Goal: Obtain resource: Obtain resource

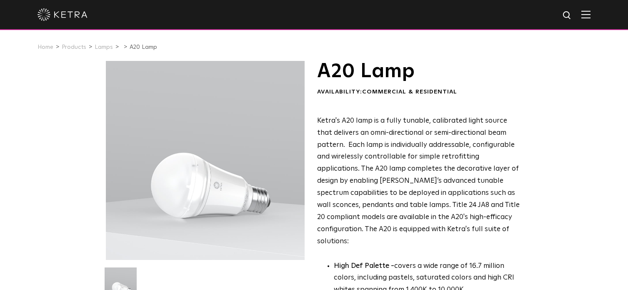
select select "Lighting Designer"
select select "[GEOGRAPHIC_DATA]"
select select "Lighting Designer"
select select "[GEOGRAPHIC_DATA]"
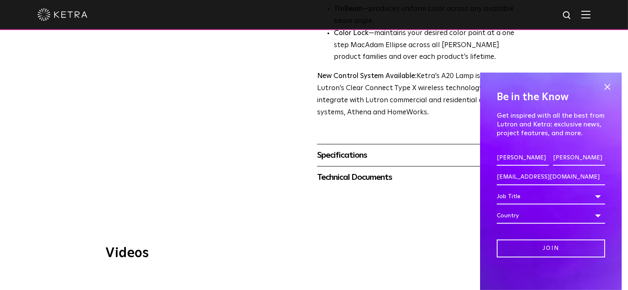
scroll to position [334, 0]
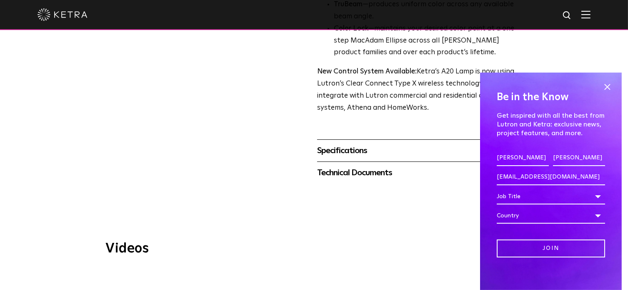
click at [335, 144] on div "Specifications" at bounding box center [418, 150] width 203 height 13
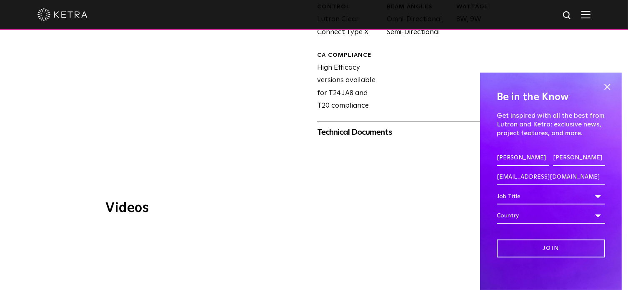
scroll to position [584, 0]
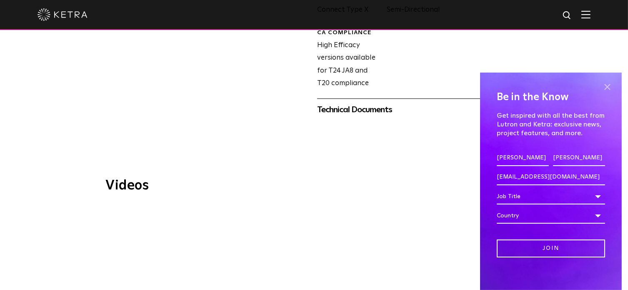
click at [603, 85] on span at bounding box center [607, 87] width 13 height 13
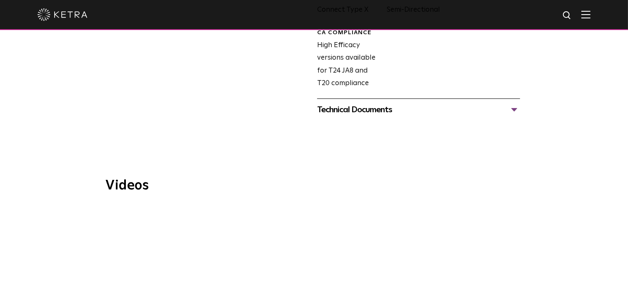
click at [515, 103] on div "Technical Documents" at bounding box center [418, 109] width 203 height 13
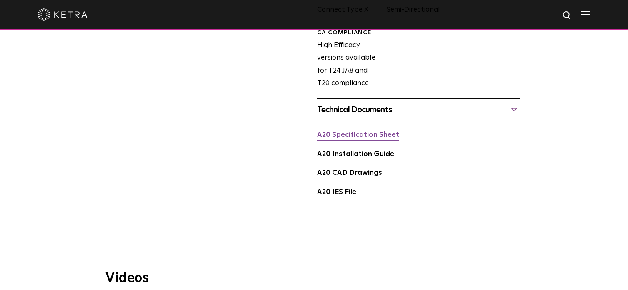
click at [379, 131] on link "A20 Specification Sheet" at bounding box center [358, 134] width 82 height 7
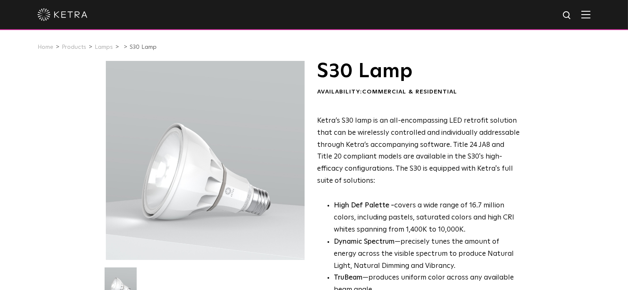
select select "Lighting Designer"
select select "[GEOGRAPHIC_DATA]"
select select "Lighting Designer"
select select "[GEOGRAPHIC_DATA]"
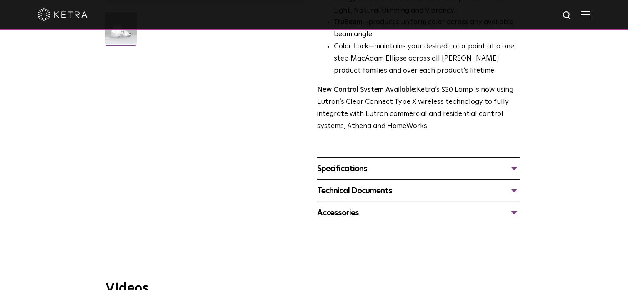
scroll to position [292, 0]
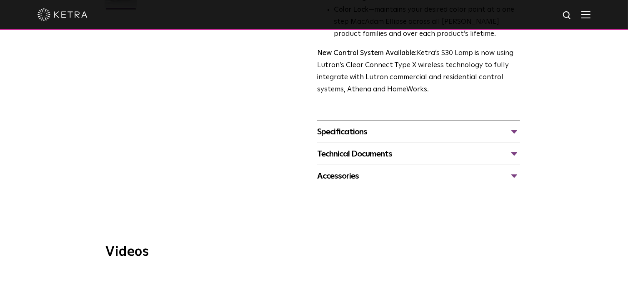
click at [347, 138] on div "Specifications" at bounding box center [418, 131] width 203 height 13
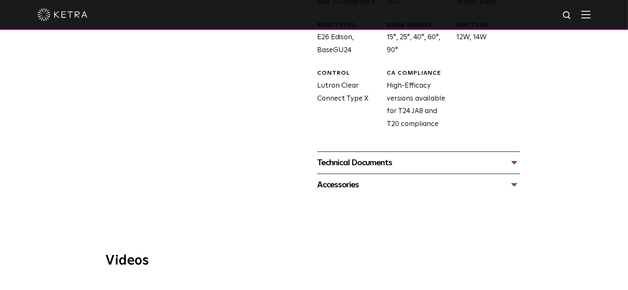
scroll to position [459, 0]
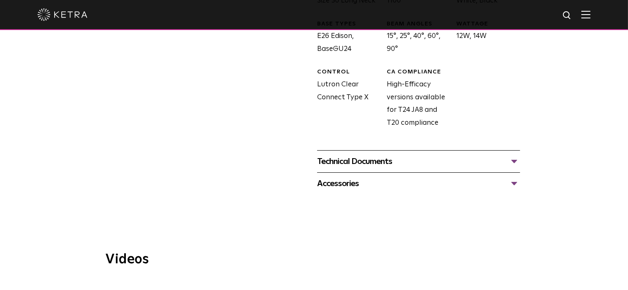
click at [514, 159] on div "Technical Documents" at bounding box center [418, 161] width 203 height 13
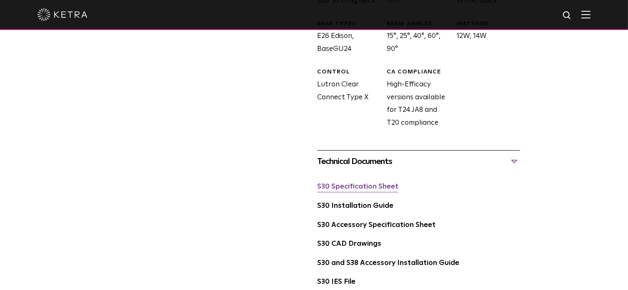
click at [369, 190] on link "S30 Specification Sheet" at bounding box center [357, 186] width 81 height 7
